Goal: Navigation & Orientation: Find specific page/section

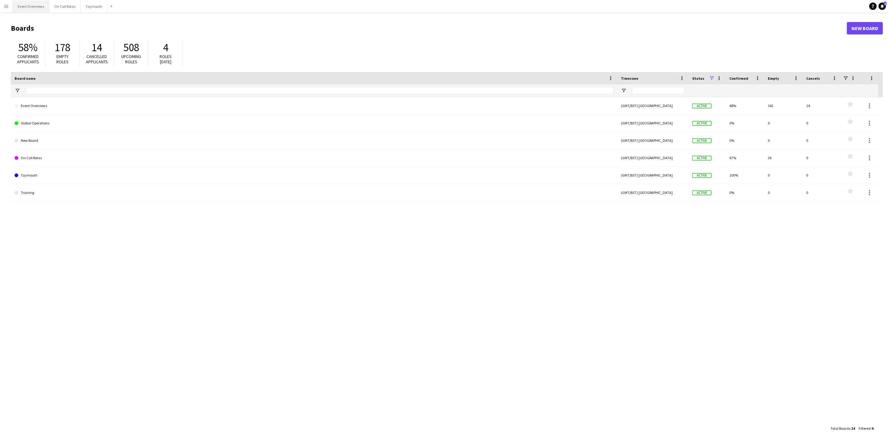
click at [22, 10] on button "Event Overviews Close" at bounding box center [31, 6] width 37 height 12
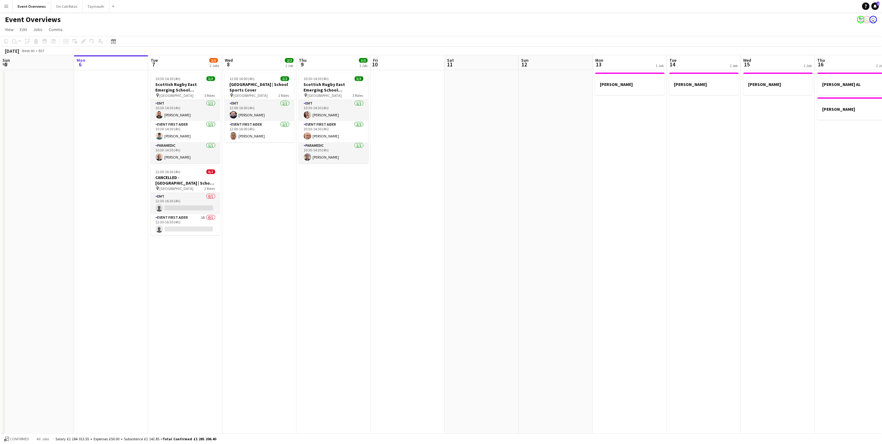
scroll to position [0, 168]
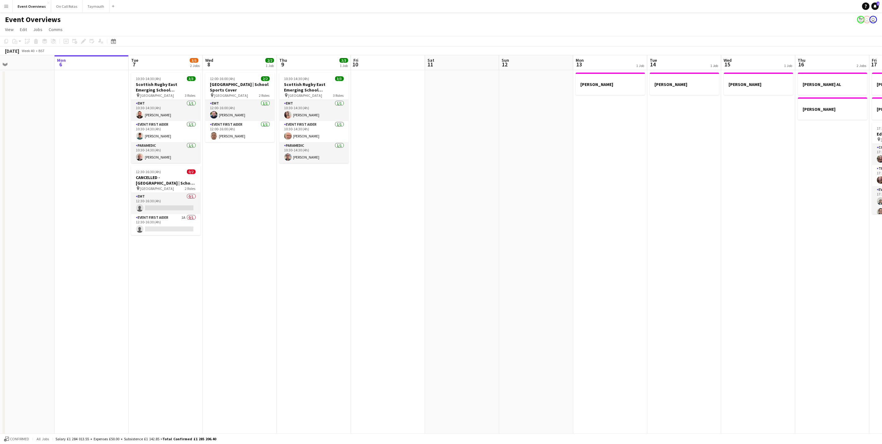
drag, startPoint x: 293, startPoint y: 239, endPoint x: 312, endPoint y: 239, distance: 18.6
click at [312, 239] on app-calendar-viewport "Fri 3 15/23 3 Jobs Sat 4 13/13 7 Jobs Sun 5 Mon 6 Tue 7 3/5 2 Jobs Wed 8 2/2 1 …" at bounding box center [441, 308] width 882 height 507
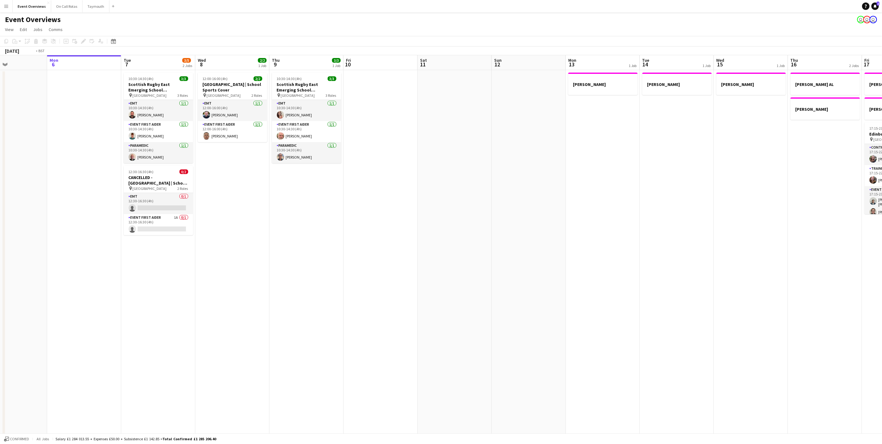
scroll to position [0, 206]
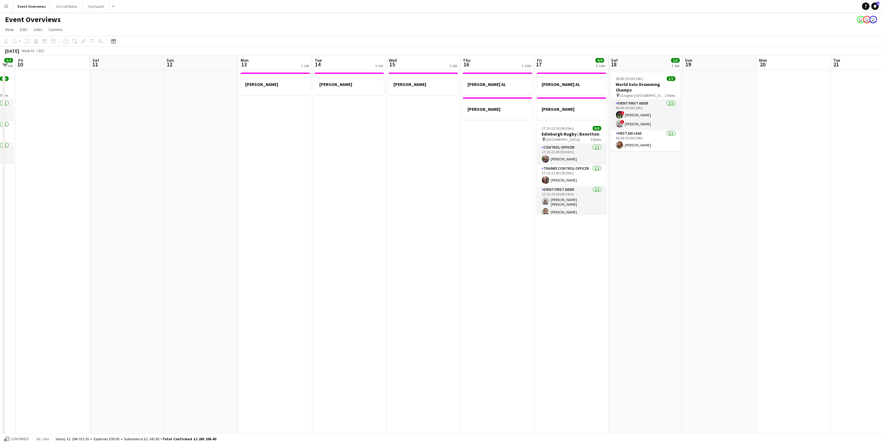
drag, startPoint x: 708, startPoint y: 193, endPoint x: 307, endPoint y: 250, distance: 404.9
click at [307, 250] on app-calendar-viewport "Tue 7 3/5 2 Jobs Wed 8 2/2 1 Job Thu 9 3/3 1 Job Fri 10 Sat 11 Sun 12 Mon 13 1 …" at bounding box center [441, 308] width 882 height 507
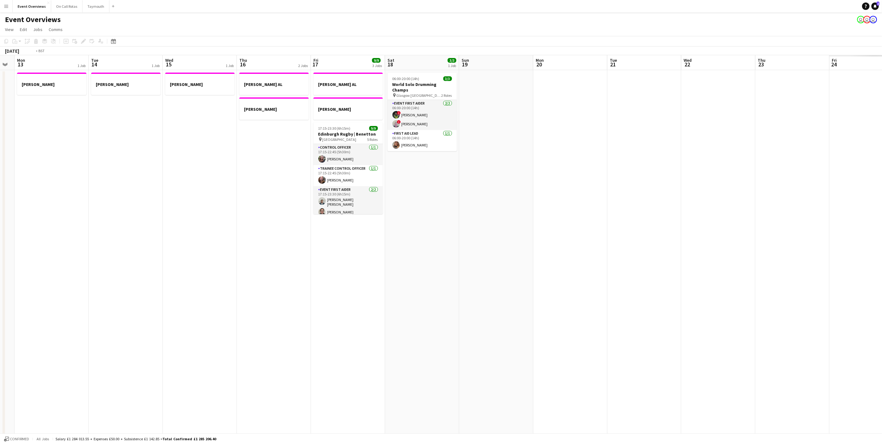
scroll to position [0, 155]
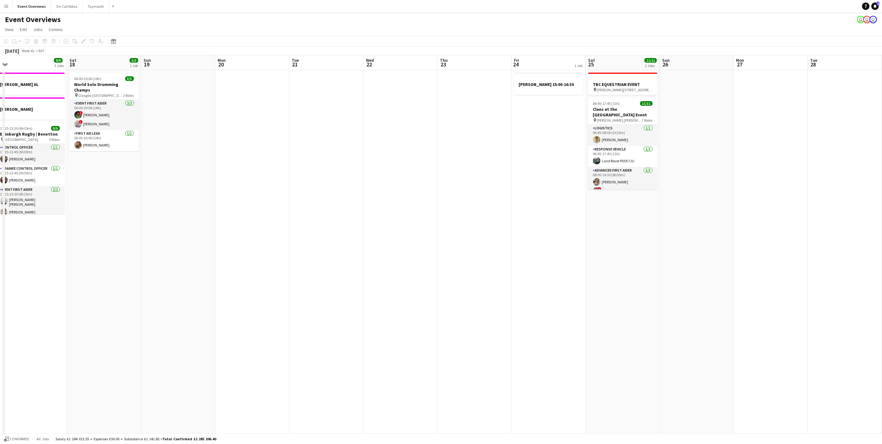
drag, startPoint x: 747, startPoint y: 255, endPoint x: 206, endPoint y: 264, distance: 541.3
click at [206, 264] on app-calendar-viewport "Wed 15 1 Job Thu 16 2 Jobs Fri 17 9/9 3 Jobs Sat 18 3/3 1 Job Sun 19 Mon 20 Tue…" at bounding box center [441, 308] width 882 height 507
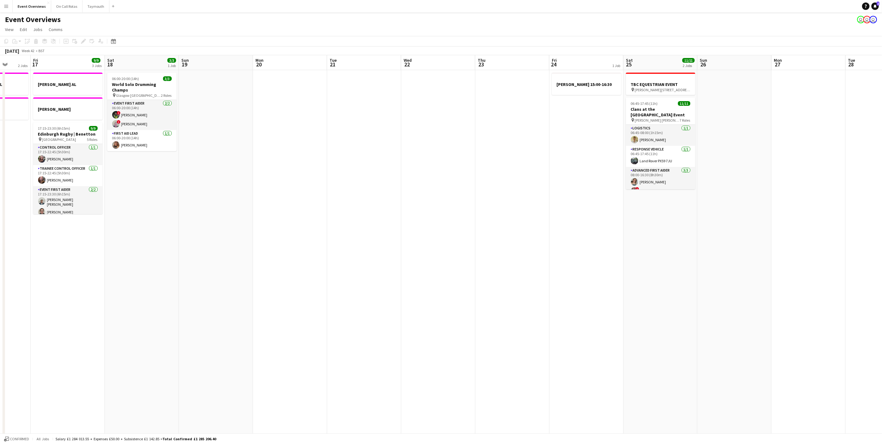
drag, startPoint x: 259, startPoint y: 242, endPoint x: 388, endPoint y: 255, distance: 129.6
click at [388, 255] on app-calendar-viewport "Tue 14 1 Job Wed 15 1 Job Thu 16 2 Jobs Fri 17 9/9 3 Jobs Sat 18 3/3 1 Job Sun …" at bounding box center [441, 308] width 882 height 507
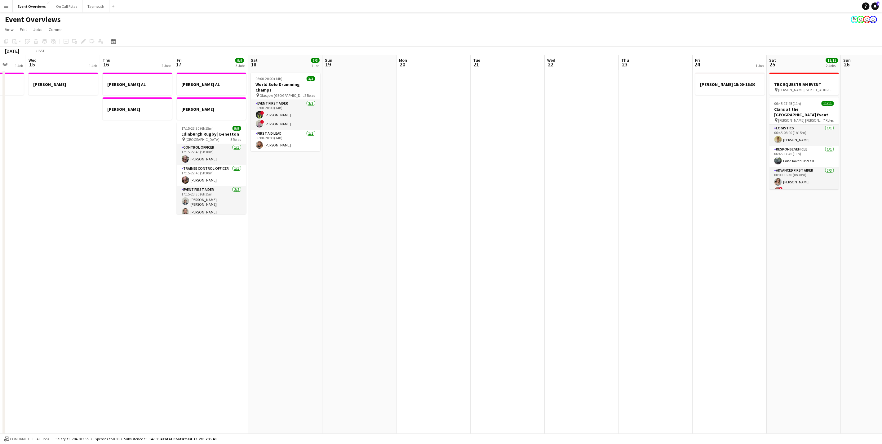
drag, startPoint x: 734, startPoint y: 250, endPoint x: 680, endPoint y: 238, distance: 55.3
click at [742, 238] on app-calendar-viewport "Sun 12 Mon 13 1 Job Tue 14 1 Job Wed 15 1 Job Thu 16 2 Jobs Fri 17 9/9 3 Jobs S…" at bounding box center [441, 308] width 882 height 507
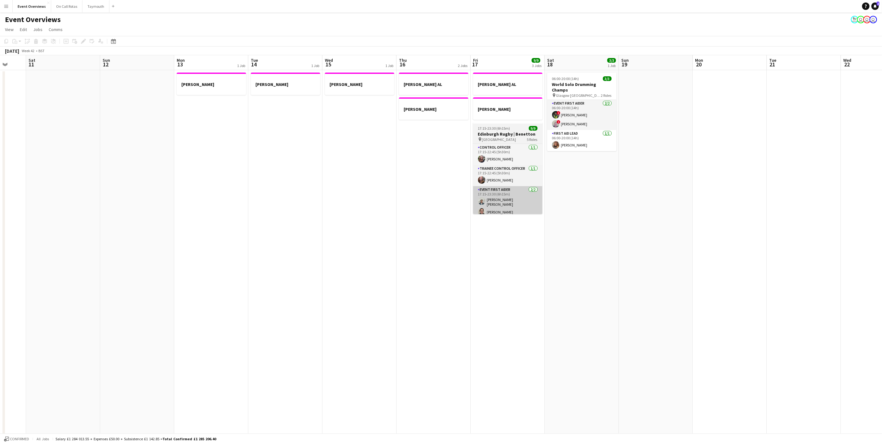
drag, startPoint x: 793, startPoint y: 204, endPoint x: 783, endPoint y: 202, distance: 10.1
click at [793, 203] on app-calendar-viewport "Wed 8 2/2 1 Job Thu 9 3/3 1 Job Fri 10 Sat 11 Sun 12 Mon 13 1 Job Tue 14 1 Job …" at bounding box center [441, 308] width 882 height 507
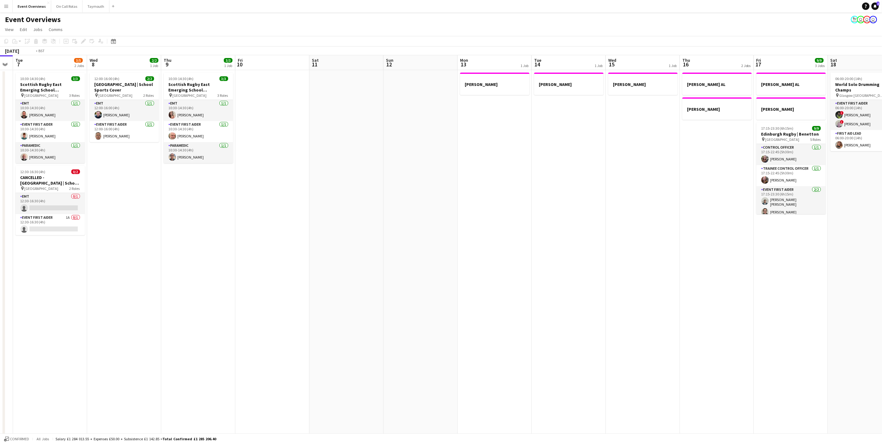
click at [717, 250] on app-calendar-viewport "Sun 5 Mon 6 Tue 7 3/5 2 Jobs Wed 8 2/2 1 Job Thu 9 3/3 1 Job Fri 10 Sat 11 Sun …" at bounding box center [441, 308] width 882 height 507
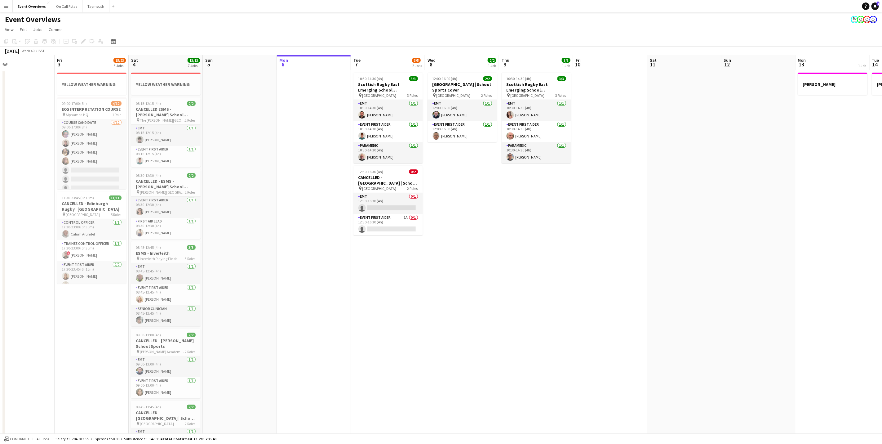
scroll to position [0, 157]
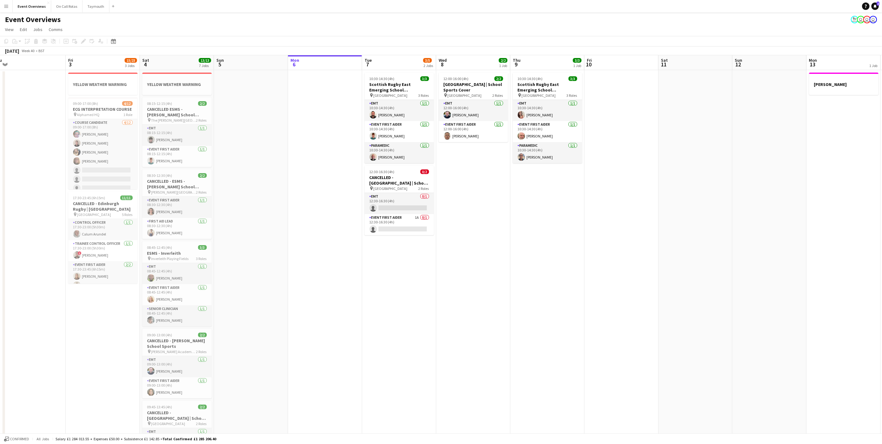
drag, startPoint x: 482, startPoint y: 289, endPoint x: 526, endPoint y: 283, distance: 45.1
click at [526, 283] on app-calendar-viewport "Tue 30 Wed 1 Thu 2 Fri 3 15/23 3 Jobs Sat 4 13/13 7 Jobs Sun 5 Mon 6 Tue 7 3/5 …" at bounding box center [441, 308] width 882 height 507
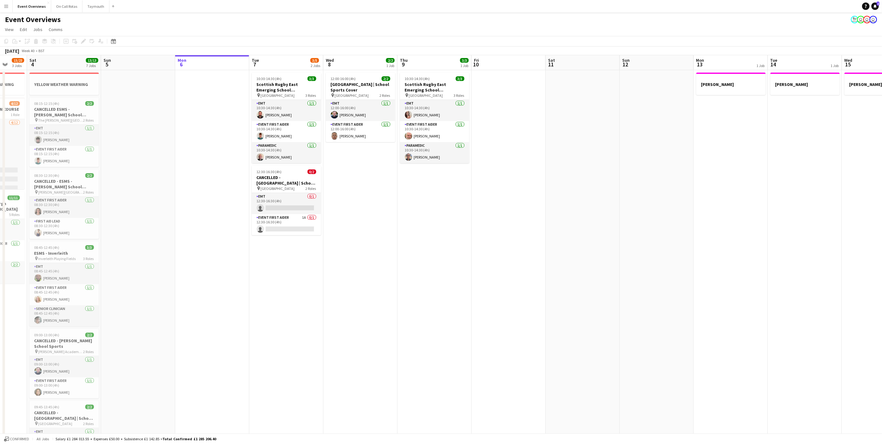
click at [542, 302] on app-calendar-viewport "Wed 1 Thu 2 Fri 3 15/23 3 Jobs Sat 4 13/13 7 Jobs Sun 5 Mon 6 Tue 7 3/5 2 Jobs …" at bounding box center [441, 308] width 882 height 507
click at [876, 4] on icon "Notifications" at bounding box center [875, 6] width 4 height 4
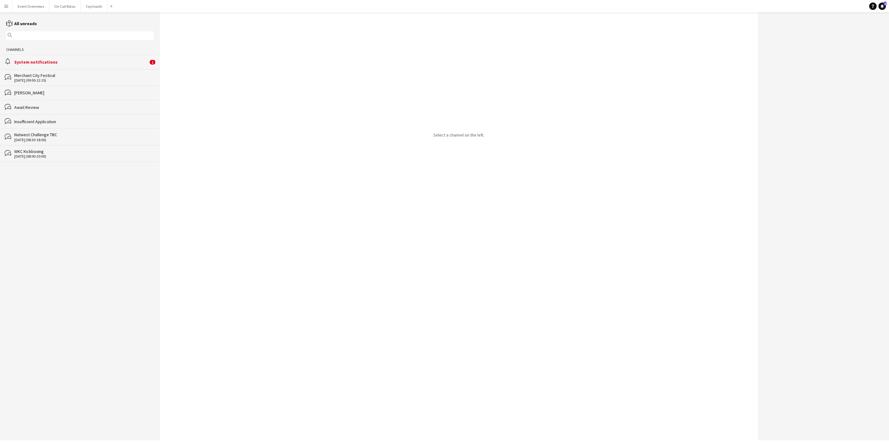
click at [69, 58] on div "alarm System notifications 1" at bounding box center [80, 62] width 160 height 14
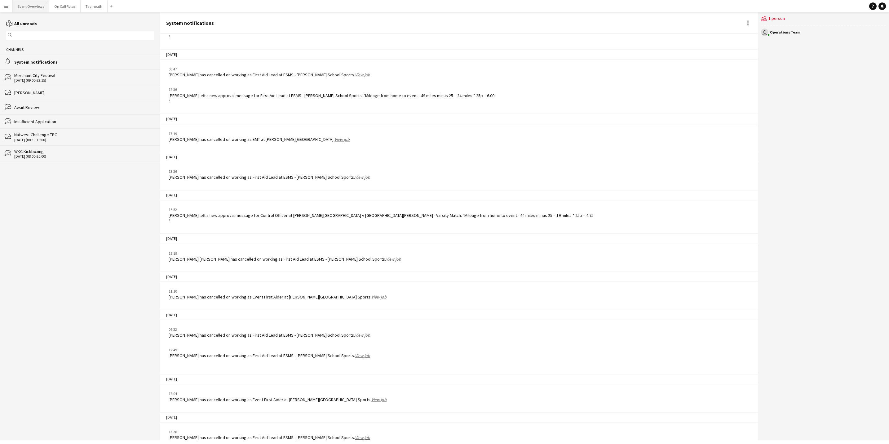
click at [25, 7] on button "Event Overviews Close" at bounding box center [31, 6] width 37 height 12
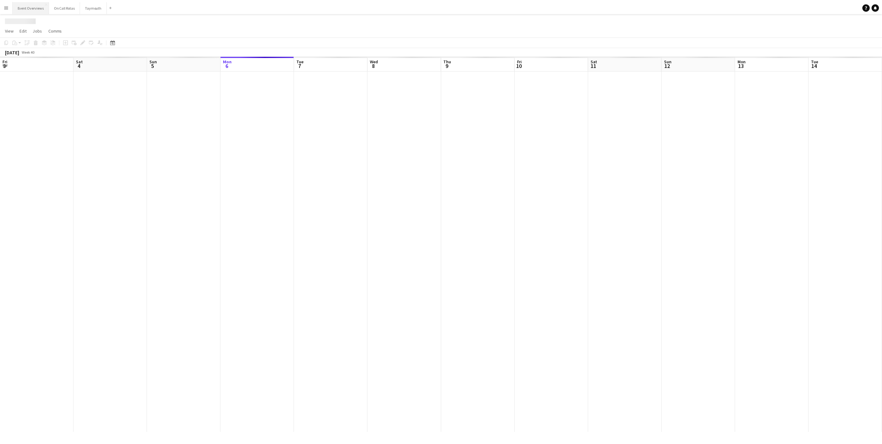
scroll to position [0, 148]
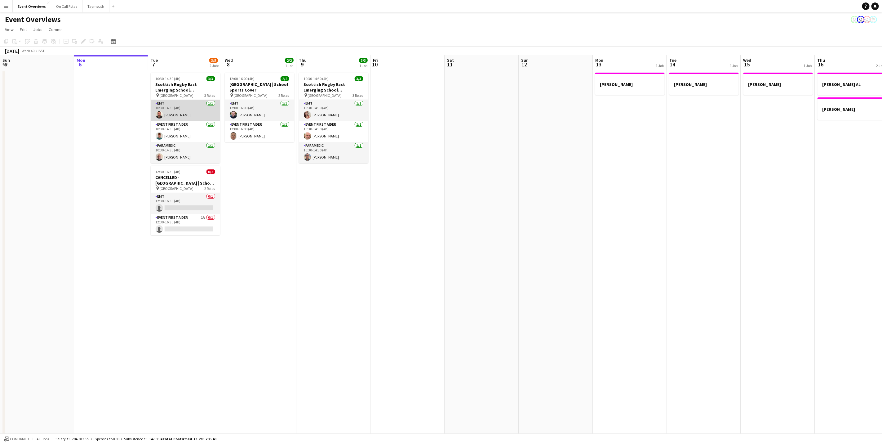
drag, startPoint x: 178, startPoint y: 108, endPoint x: 176, endPoint y: 103, distance: 4.9
click at [178, 108] on app-card-role "EMT 1/1 10:30-14:30 (4h) William Hutchinson" at bounding box center [185, 110] width 69 height 21
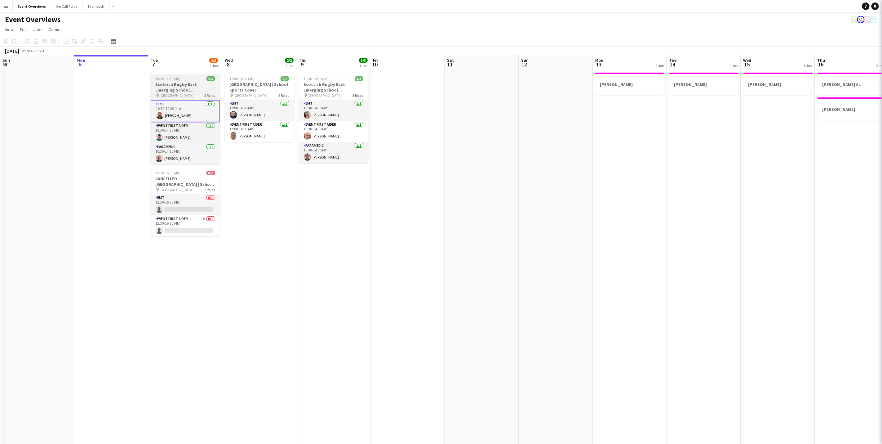
click at [178, 84] on h3 "Scottish Rugby East Emerging School Championships | Newbattle" at bounding box center [185, 87] width 69 height 11
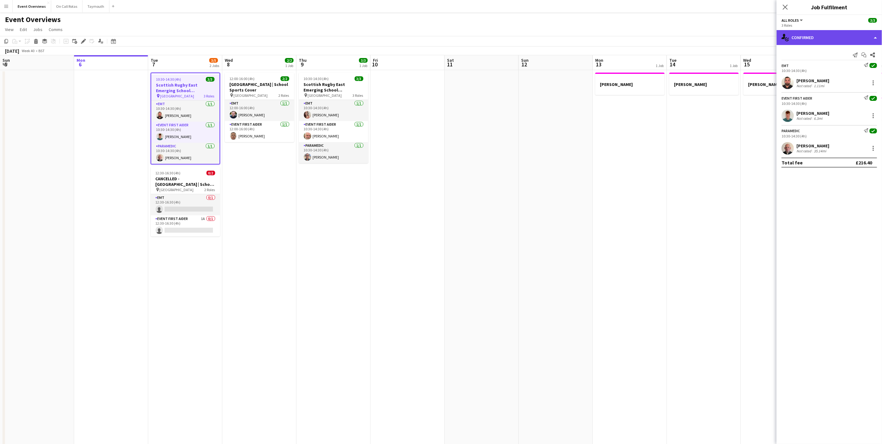
click at [847, 36] on div "single-neutral-actions-check-2 Confirmed" at bounding box center [829, 37] width 105 height 15
click at [853, 68] on div "pen-write Job Details" at bounding box center [849, 64] width 61 height 12
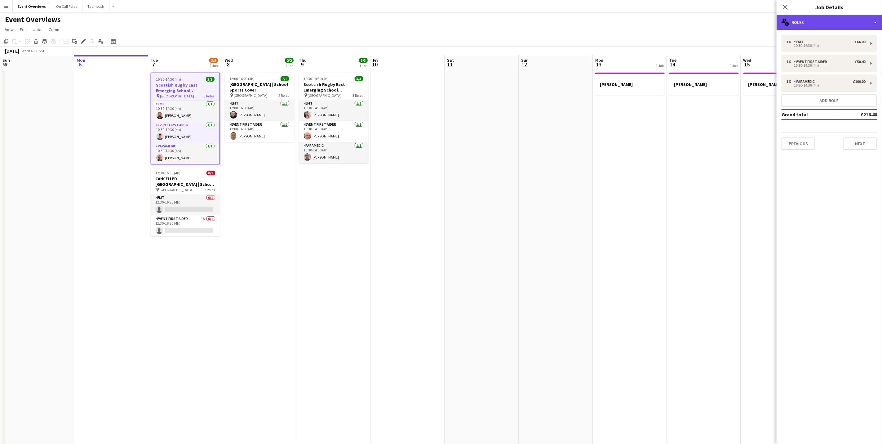
click at [817, 24] on div "multiple-users-add Roles" at bounding box center [829, 22] width 105 height 15
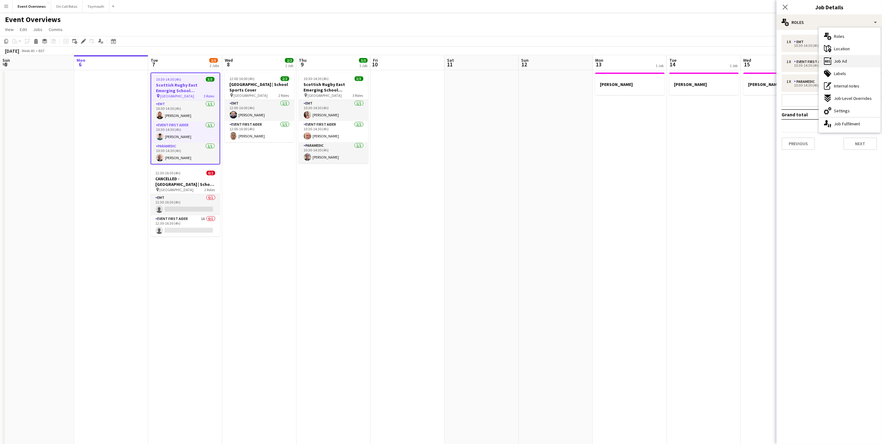
click at [843, 59] on span "Job Ad" at bounding box center [840, 61] width 13 height 6
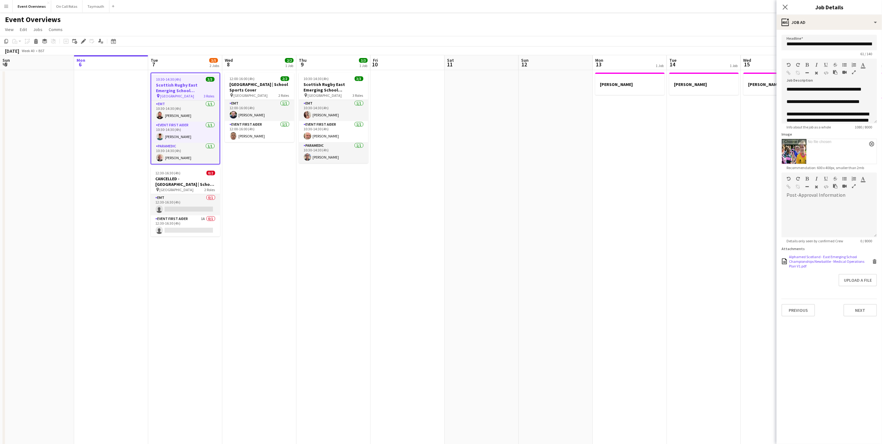
click at [821, 261] on div "Alphamed Scotland - East Emerging School Championships Newbattle - Medical Oper…" at bounding box center [830, 261] width 82 height 14
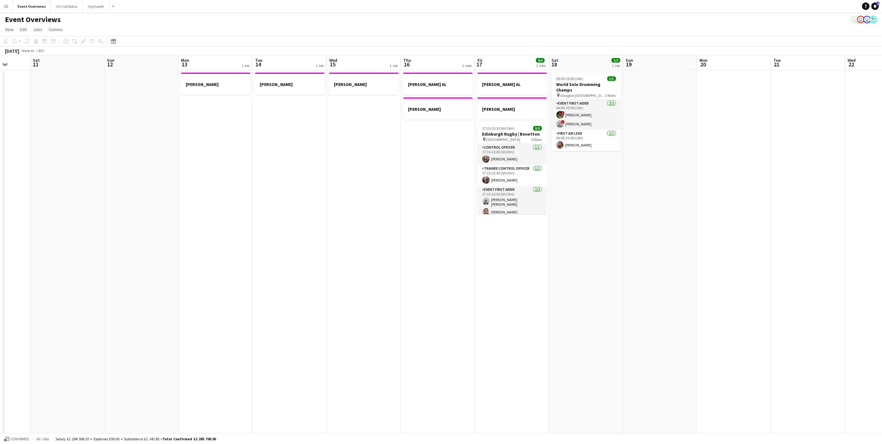
scroll to position [0, 193]
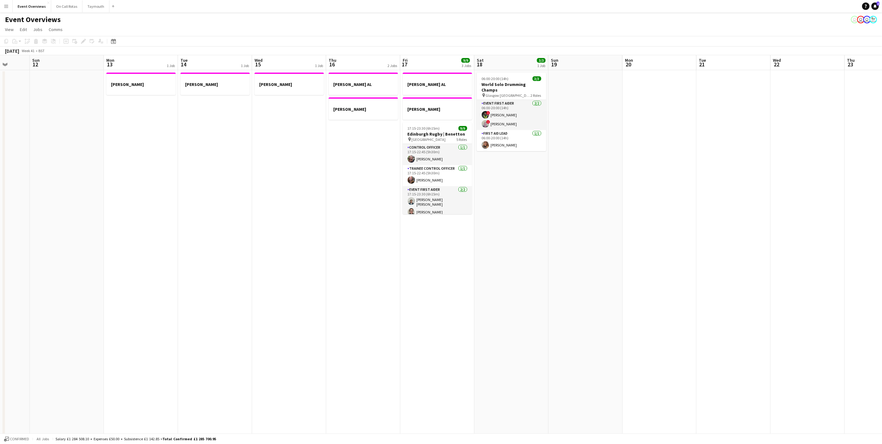
drag, startPoint x: 745, startPoint y: 198, endPoint x: 256, endPoint y: 181, distance: 489.1
click at [256, 181] on app-calendar-viewport "Thu 9 3/3 1 Job Fri 10 Sat 11 Sun 12 Mon 13 1 Job Tue 14 1 Job Wed 15 1 Job Thu…" at bounding box center [441, 308] width 882 height 507
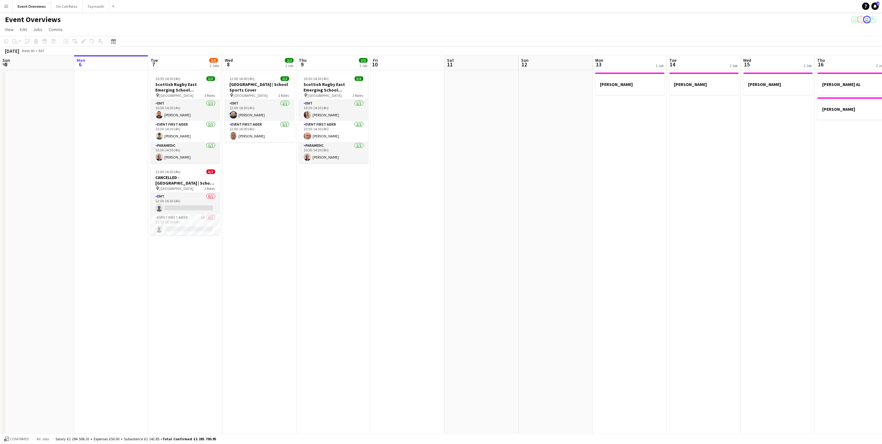
click at [200, 277] on app-date-cell "10:30-14:30 (4h) 3/3 Scottish Rugby East Emerging School Championships | Newbat…" at bounding box center [185, 316] width 74 height 492
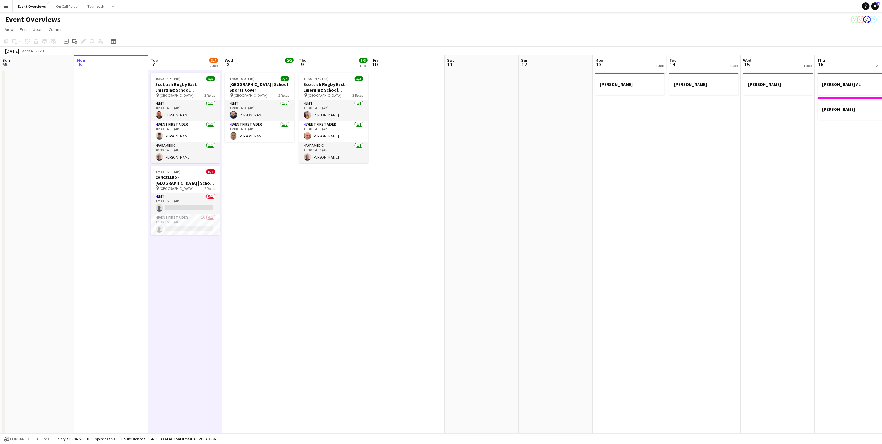
click at [414, 247] on app-date-cell at bounding box center [407, 316] width 74 height 492
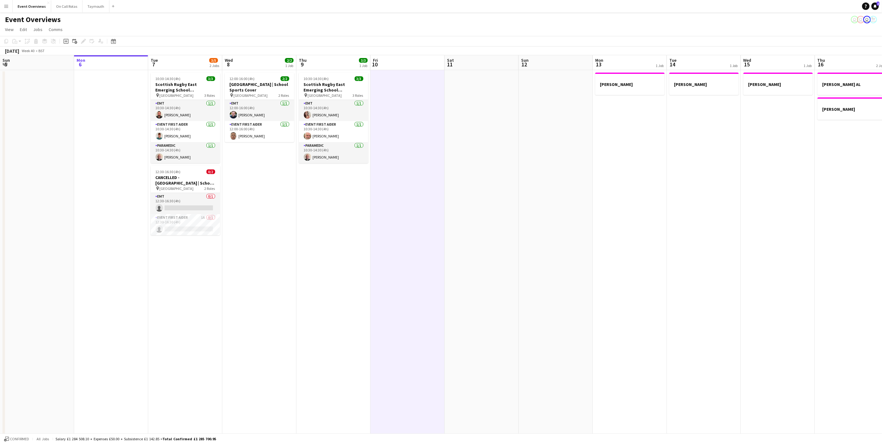
click at [463, 7] on app-navbar "Menu Boards Boards Boards All jobs Status Workforce Workforce My Workforce Recr…" at bounding box center [441, 6] width 882 height 12
